Goal: Transaction & Acquisition: Obtain resource

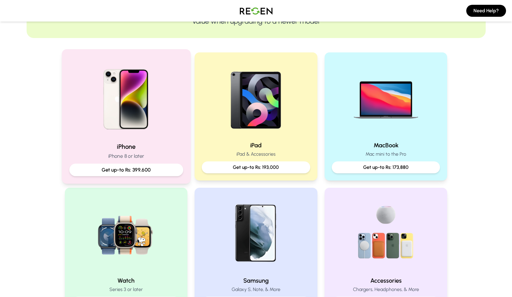
scroll to position [94, 0]
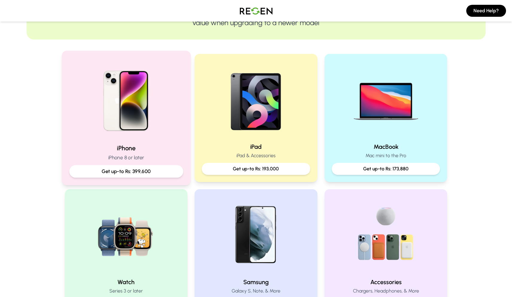
click at [135, 169] on p "Get up-to Rs: 399,600" at bounding box center [126, 170] width 104 height 7
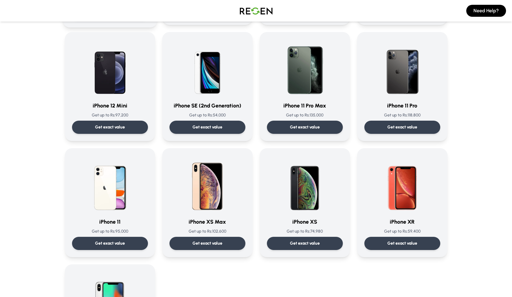
scroll to position [501, 0]
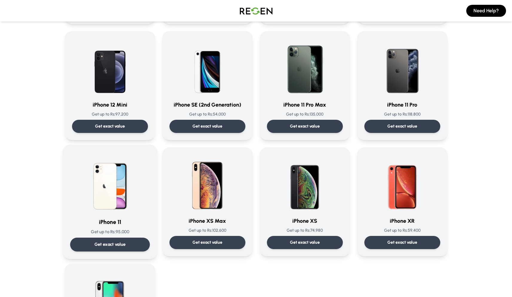
click at [120, 247] on p "Get exact value" at bounding box center [109, 244] width 31 height 6
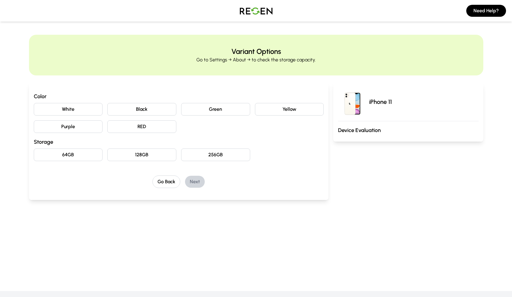
click at [81, 106] on button "White" at bounding box center [68, 109] width 69 height 13
click at [80, 151] on button "64GB" at bounding box center [68, 154] width 69 height 13
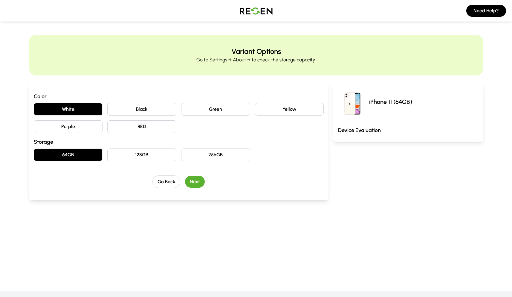
click at [196, 180] on button "Next" at bounding box center [195, 181] width 20 height 12
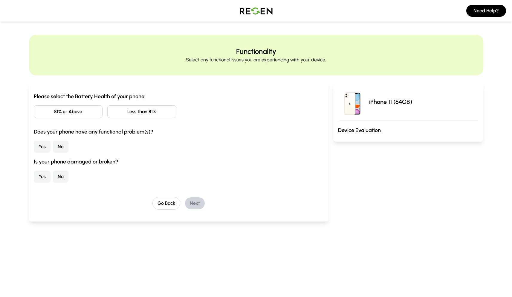
click at [62, 110] on button "81% or Above" at bounding box center [68, 111] width 69 height 13
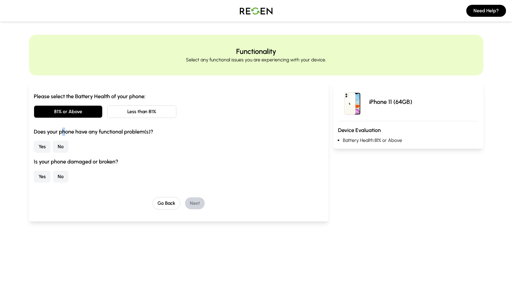
drag, startPoint x: 60, startPoint y: 133, endPoint x: 65, endPoint y: 133, distance: 4.8
click at [65, 133] on h3 "Does your phone have any functional problem(s)?" at bounding box center [179, 131] width 290 height 8
click at [62, 144] on button "No" at bounding box center [61, 147] width 16 height 12
click at [64, 172] on button "No" at bounding box center [61, 176] width 16 height 12
click at [193, 199] on button "Next" at bounding box center [195, 203] width 20 height 12
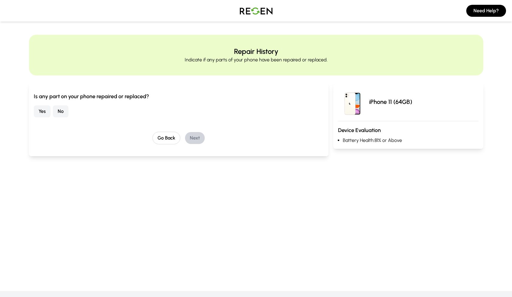
click at [56, 110] on button "No" at bounding box center [61, 111] width 16 height 12
click at [198, 137] on button "Next" at bounding box center [195, 138] width 20 height 12
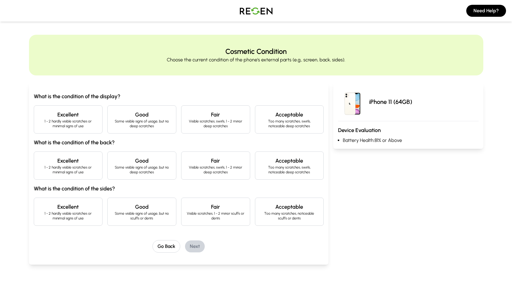
click at [76, 125] on p "1 - 2 hardly visible scratches or minimal signs of use" at bounding box center [68, 124] width 59 height 10
click at [85, 170] on p "1 - 2 hardly visible scratches or minimal signs of use" at bounding box center [68, 170] width 59 height 10
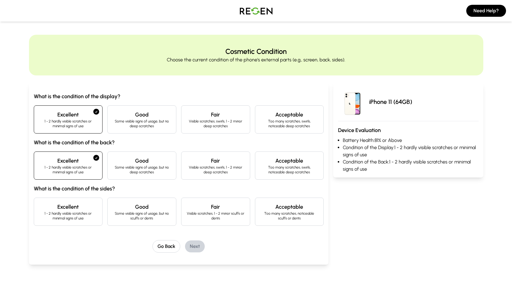
click at [94, 209] on h4 "Excellent" at bounding box center [68, 206] width 59 height 8
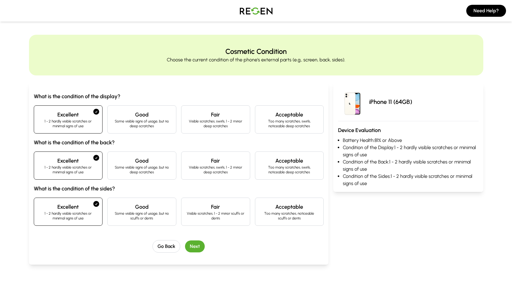
click at [189, 246] on button "Next" at bounding box center [195, 246] width 20 height 12
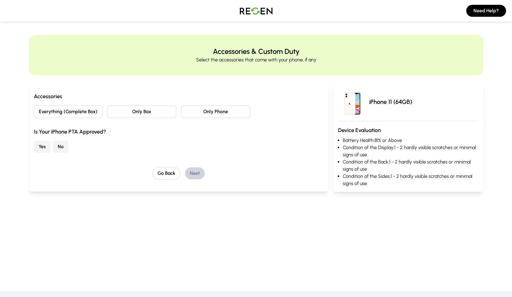
click at [91, 112] on button "Everything (Complete Box)" at bounding box center [68, 111] width 69 height 13
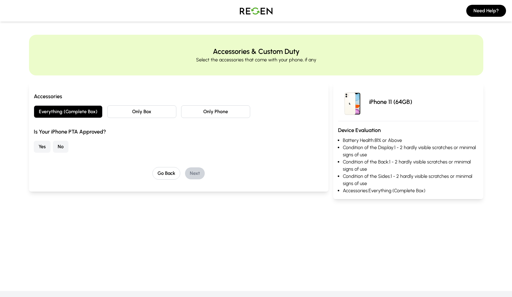
click at [44, 143] on button "Yes" at bounding box center [42, 147] width 17 height 12
click at [195, 170] on button "Next" at bounding box center [195, 173] width 20 height 12
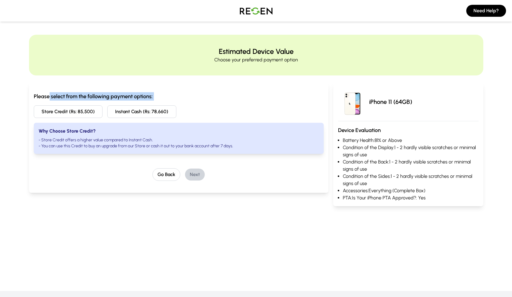
drag, startPoint x: 48, startPoint y: 96, endPoint x: 102, endPoint y: 104, distance: 54.5
click at [102, 104] on div "Please select from the following payment options: Store Credit (Rs: 85,500) Ins…" at bounding box center [179, 123] width 290 height 62
click at [88, 114] on button "Store Credit (Rs: 85,500)" at bounding box center [68, 111] width 69 height 13
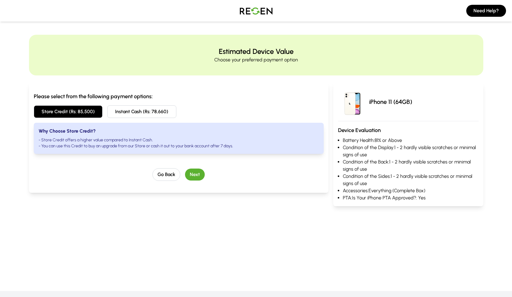
click at [198, 173] on button "Next" at bounding box center [195, 174] width 20 height 12
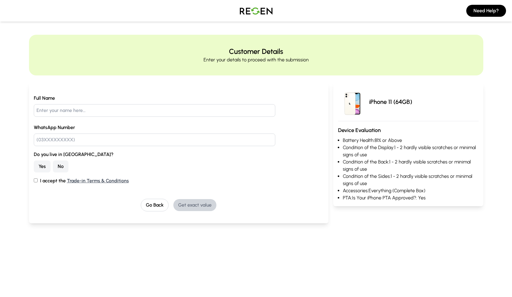
click at [121, 108] on input "text" at bounding box center [155, 110] width 242 height 13
type input "[PERSON_NAME]"
click at [117, 143] on input "text" at bounding box center [155, 139] width 242 height 13
type input "03041066196"
click at [48, 169] on button "Yes" at bounding box center [42, 166] width 17 height 12
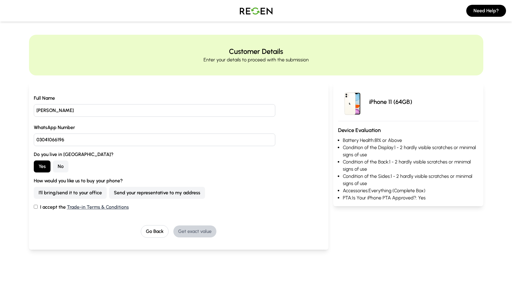
click at [109, 193] on button "Send your representative to my address" at bounding box center [157, 193] width 96 height 12
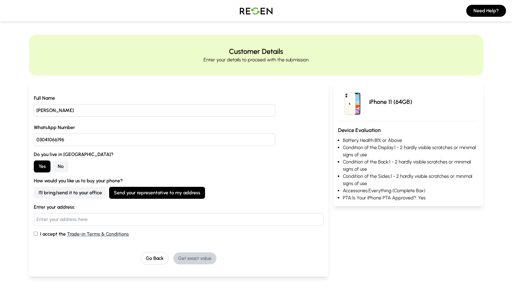
click at [71, 218] on input "text" at bounding box center [179, 219] width 290 height 13
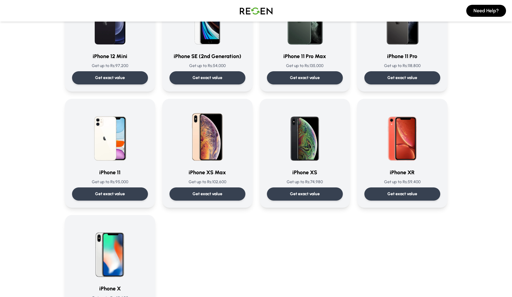
scroll to position [549, 0]
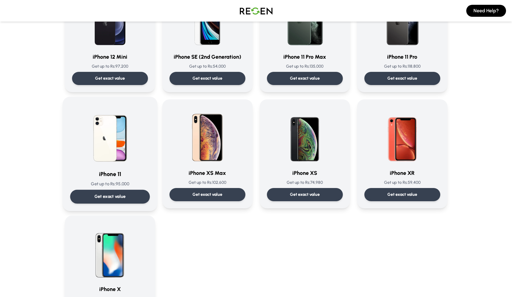
click at [114, 192] on div "Get exact value" at bounding box center [110, 197] width 80 height 14
